Goal: Information Seeking & Learning: Learn about a topic

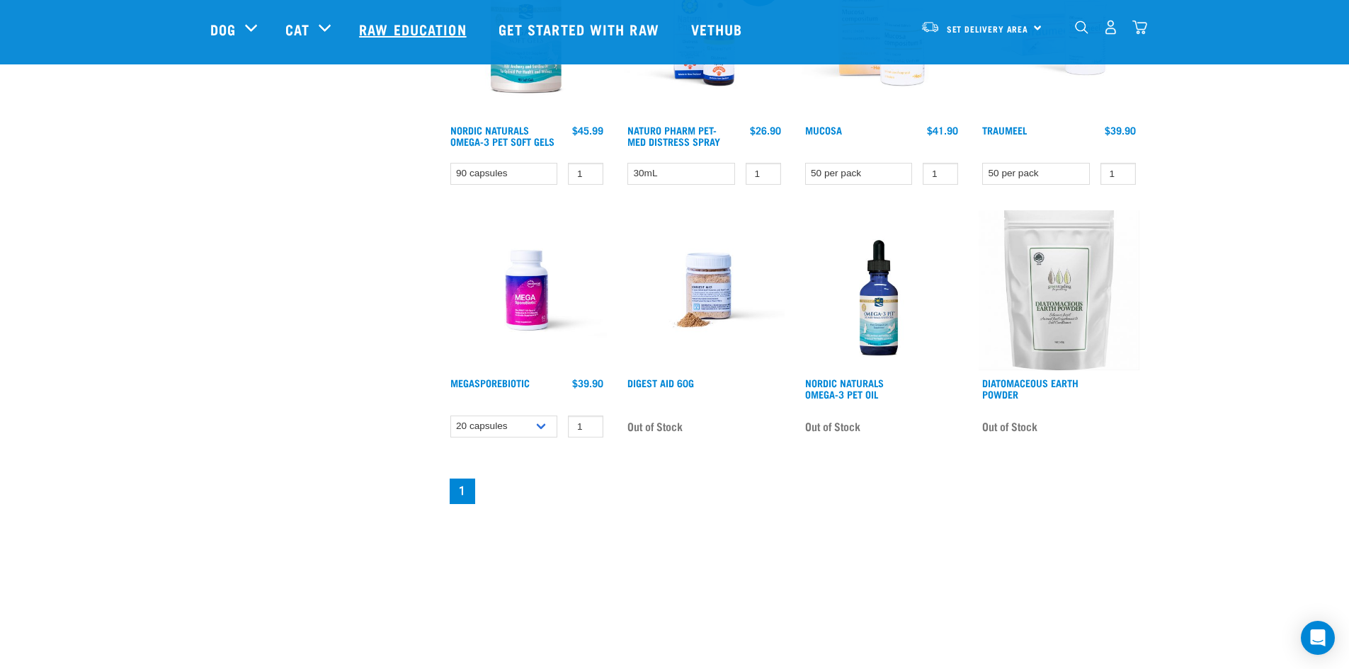
click at [392, 32] on link "Raw Education" at bounding box center [414, 29] width 139 height 57
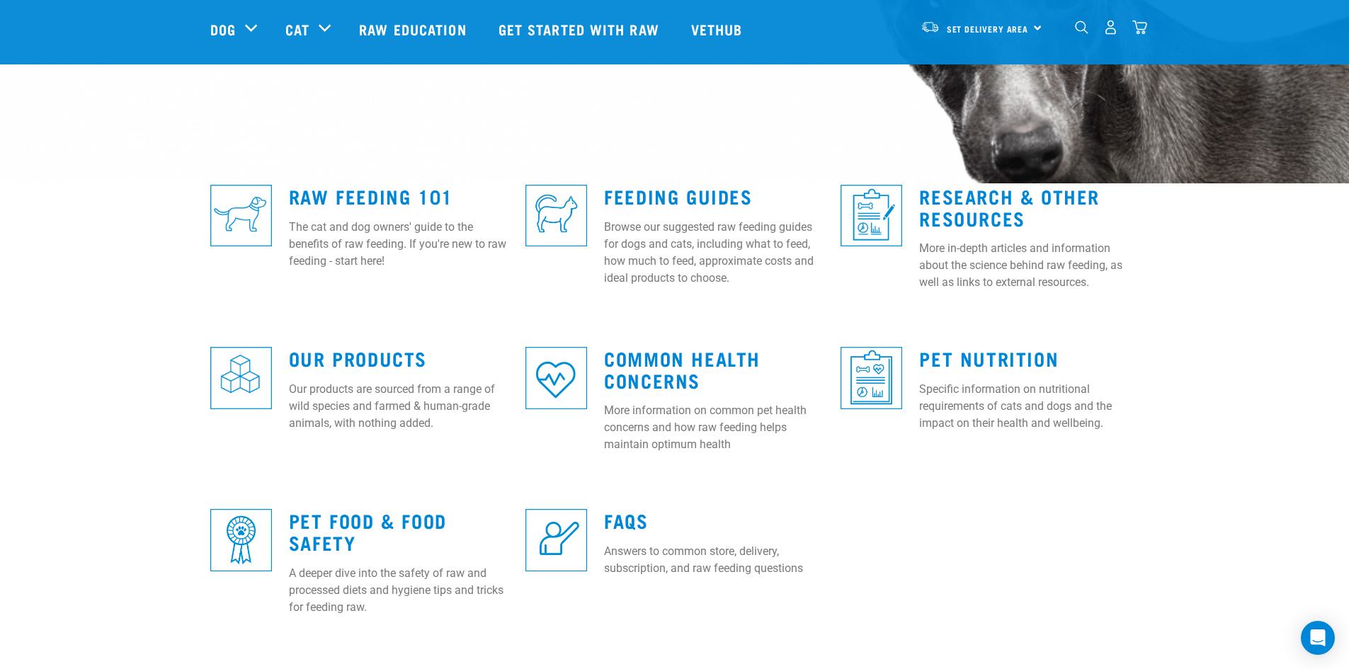
scroll to position [300, 0]
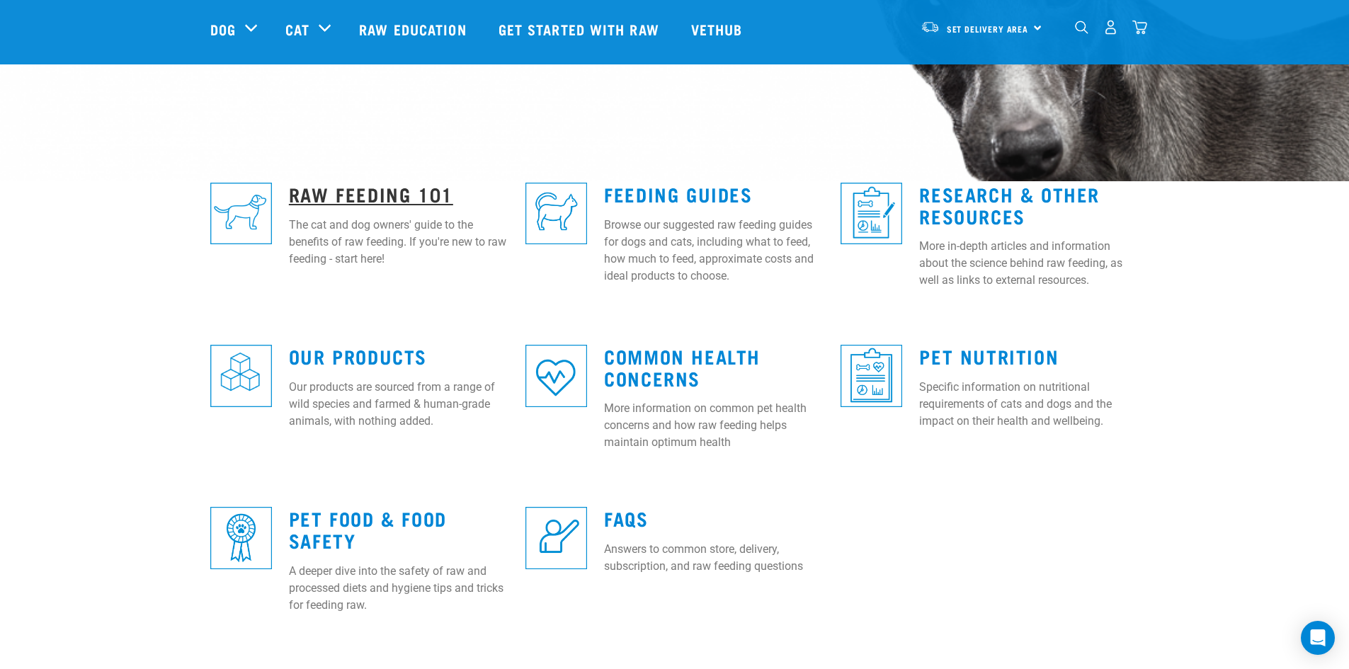
click at [370, 191] on link "Raw Feeding 101" at bounding box center [371, 193] width 164 height 11
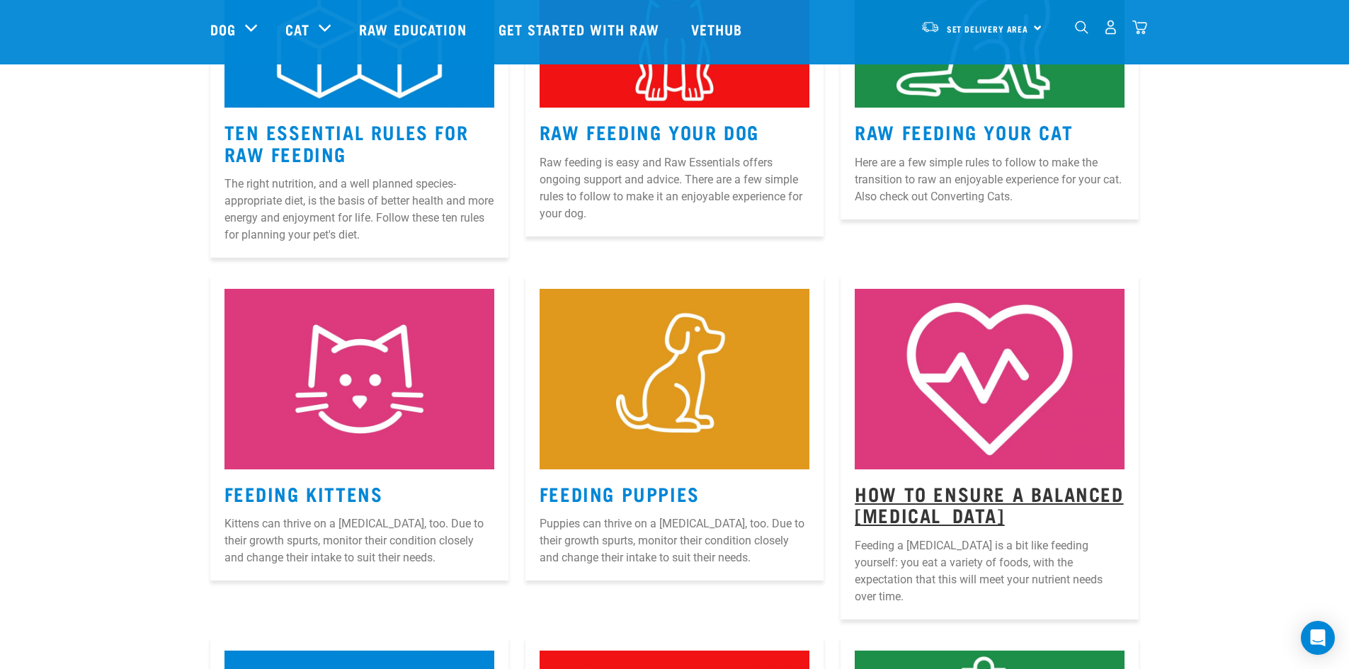
scroll to position [779, 0]
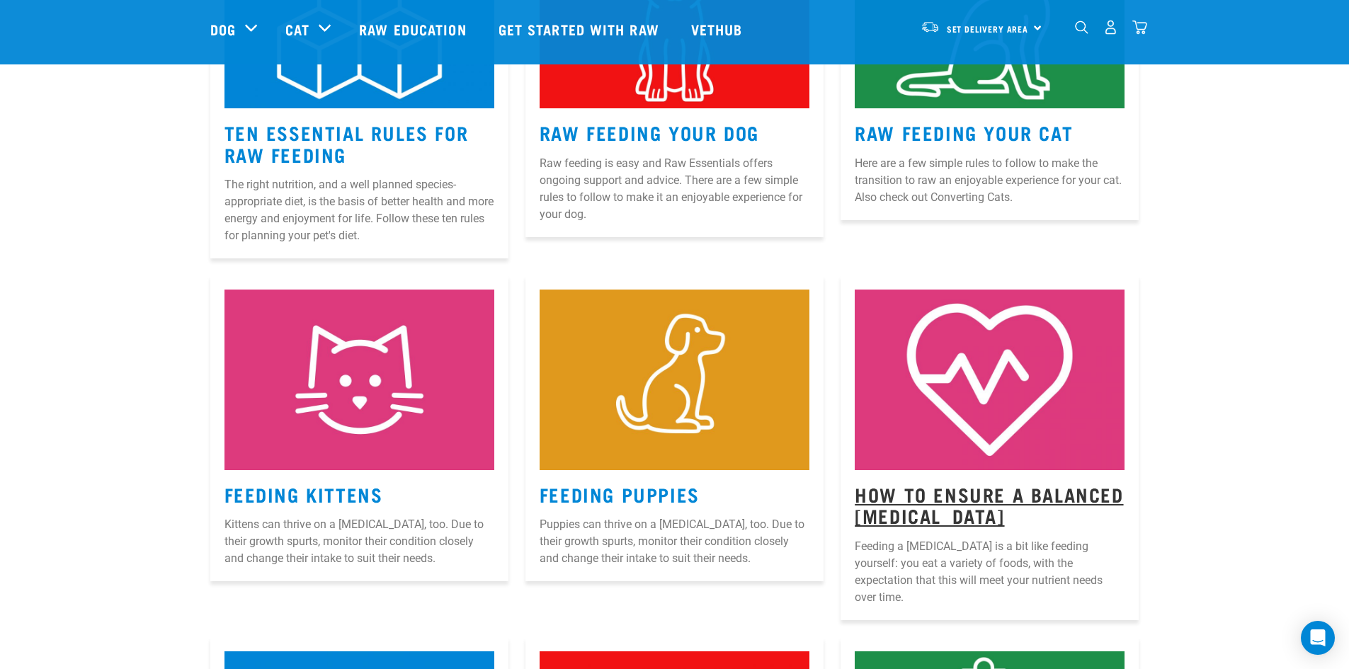
click at [966, 491] on link "How to Ensure a Balanced [MEDICAL_DATA]" at bounding box center [989, 504] width 268 height 33
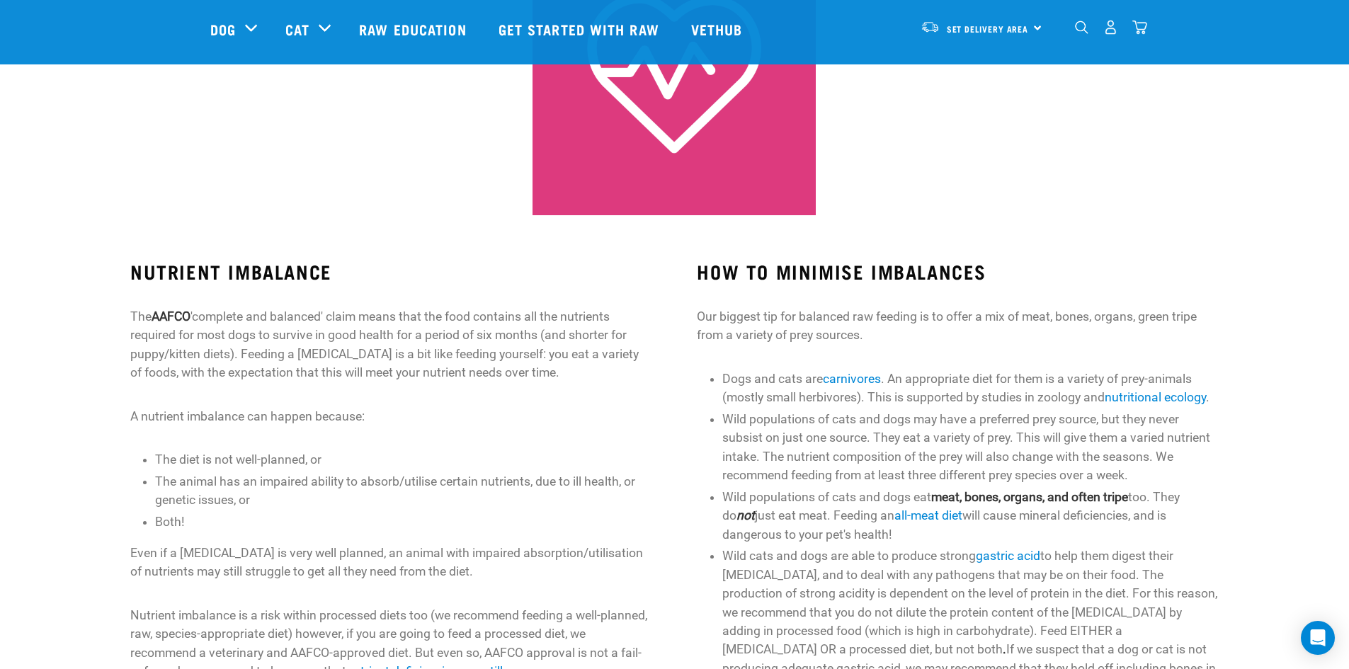
scroll to position [283, 0]
click at [418, 30] on link "Raw Education" at bounding box center [414, 29] width 139 height 57
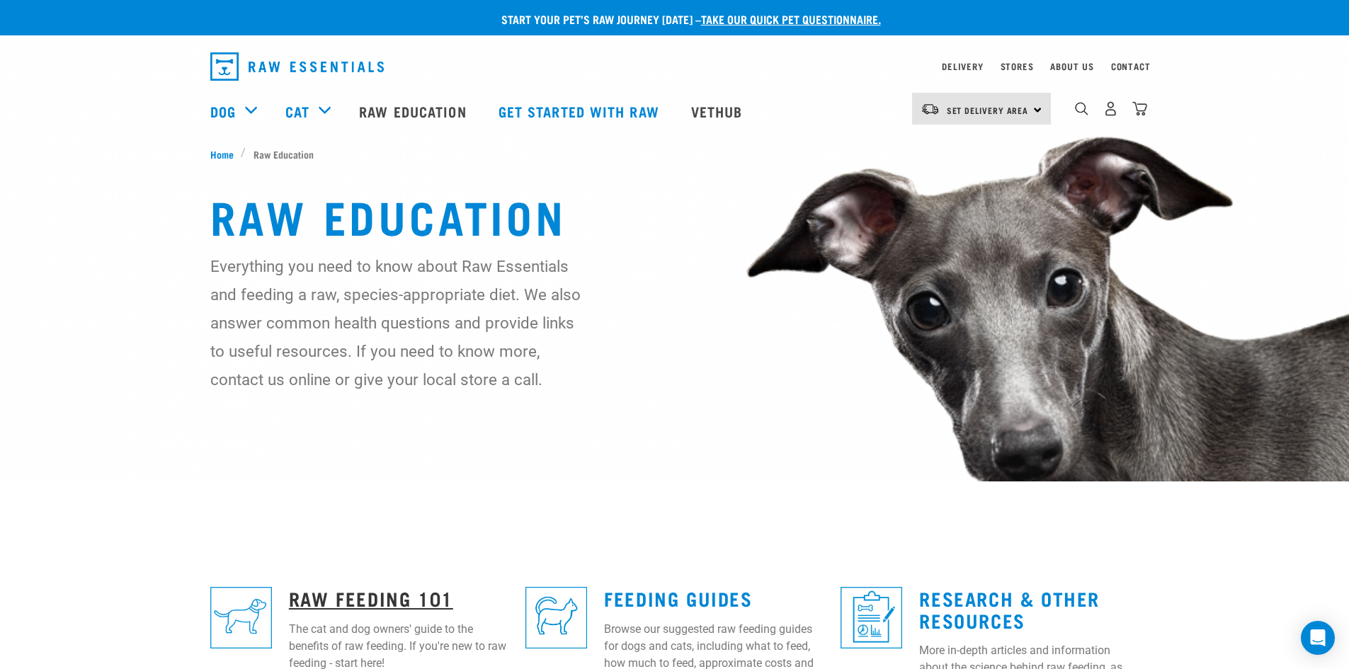
click at [398, 598] on link "Raw Feeding 101" at bounding box center [371, 598] width 164 height 11
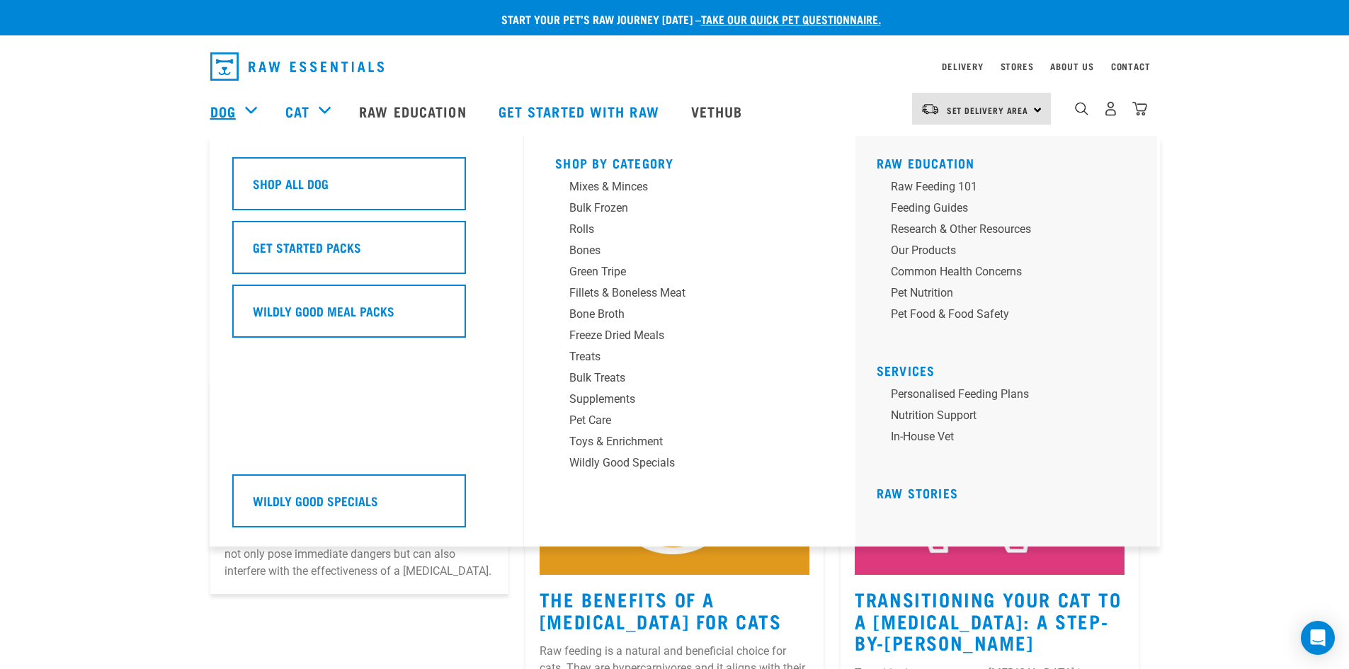
click at [231, 108] on link "Dog" at bounding box center [222, 111] width 25 height 21
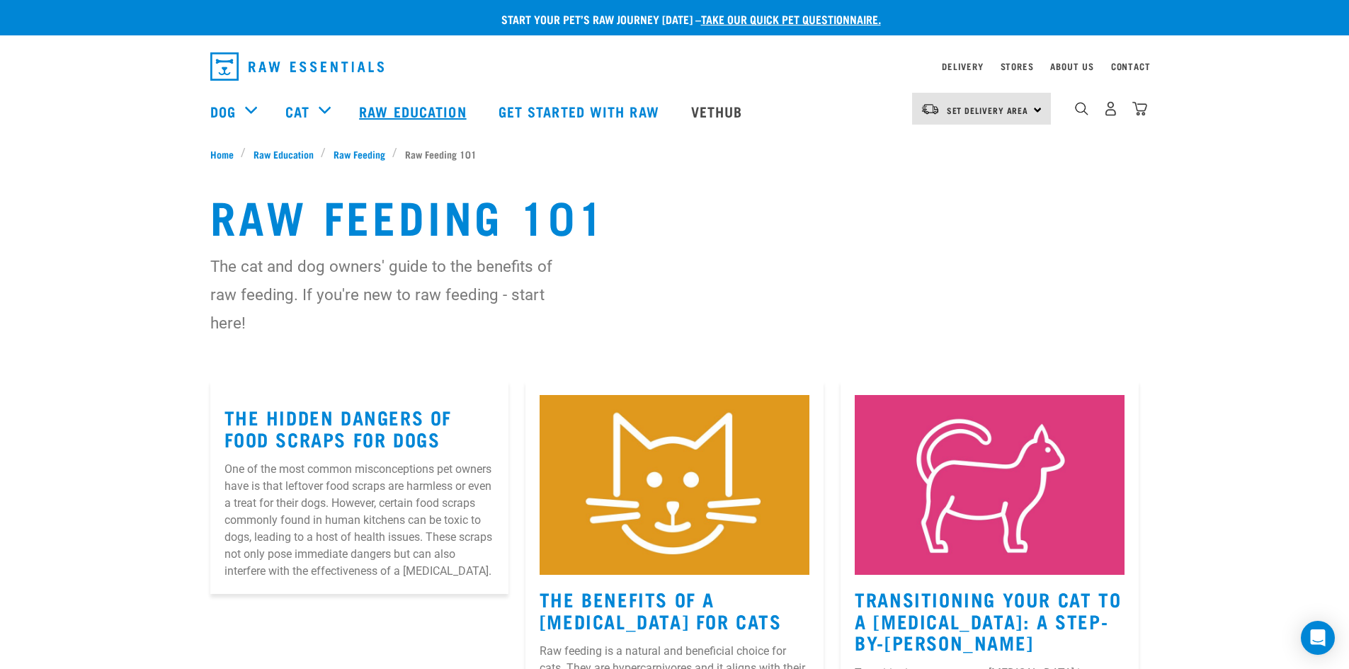
click at [380, 111] on link "Raw Education" at bounding box center [414, 111] width 139 height 57
click at [413, 108] on link "Raw Education" at bounding box center [414, 111] width 139 height 57
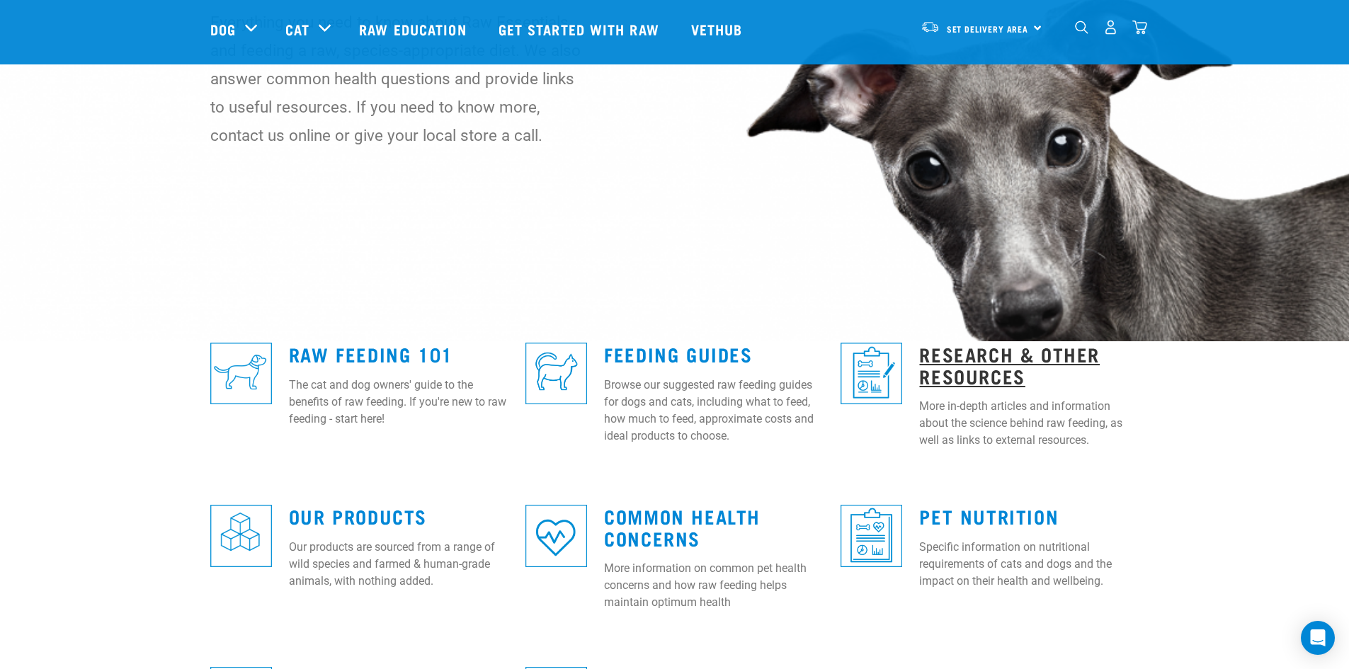
scroll to position [141, 0]
click at [983, 363] on link "Research & Other Resources" at bounding box center [1009, 364] width 181 height 33
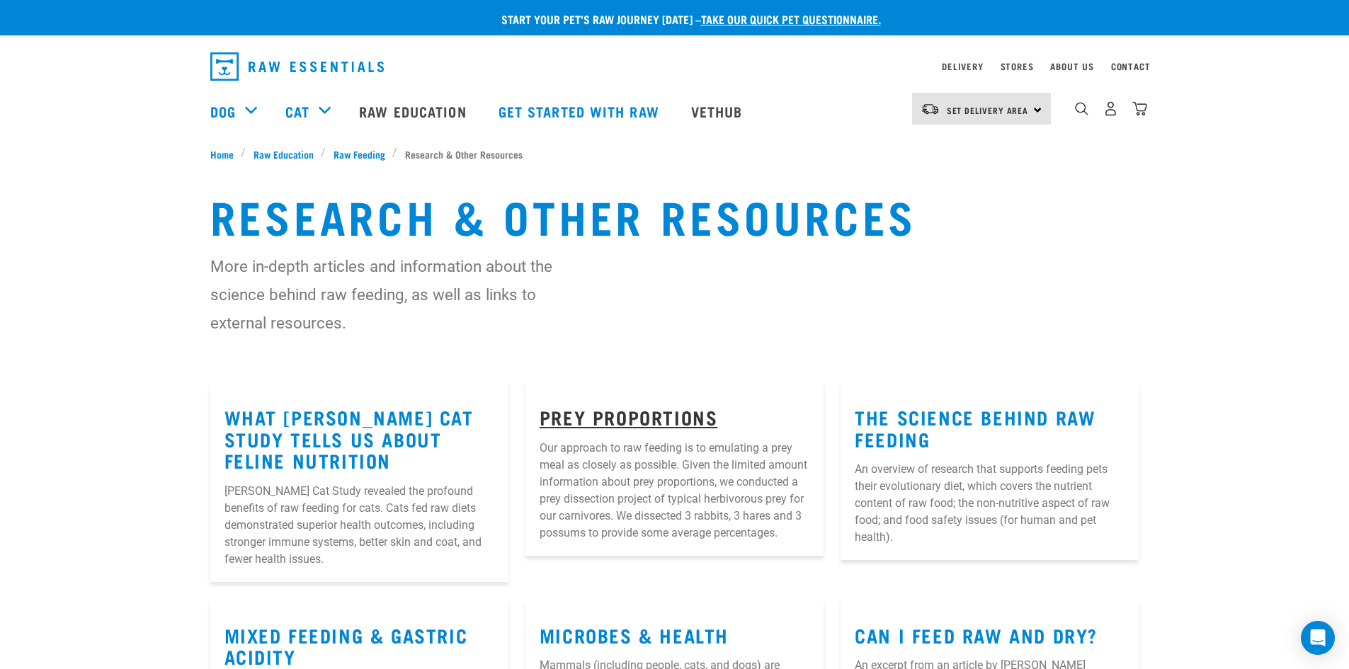
click at [636, 417] on link "Prey Proportions" at bounding box center [628, 416] width 178 height 11
